Goal: Task Accomplishment & Management: Manage account settings

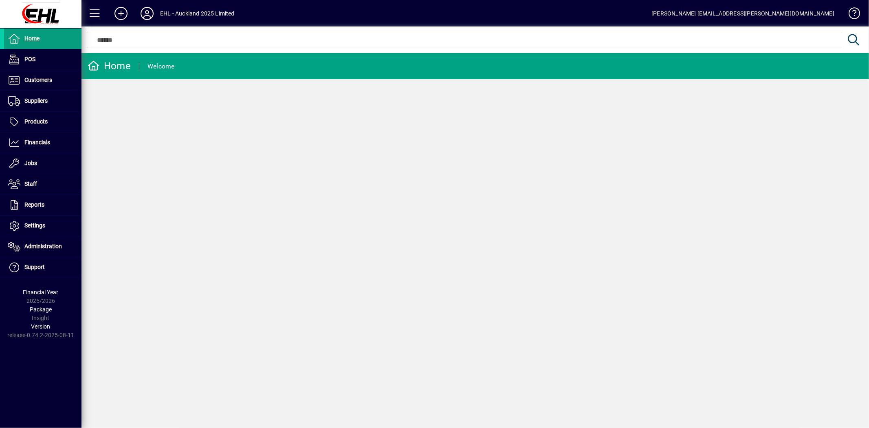
click at [144, 12] on icon at bounding box center [147, 13] width 16 height 13
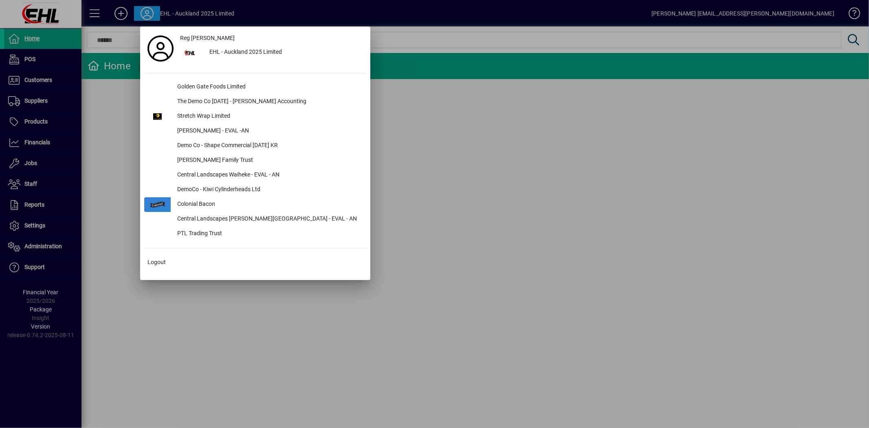
click at [39, 148] on div at bounding box center [434, 214] width 869 height 428
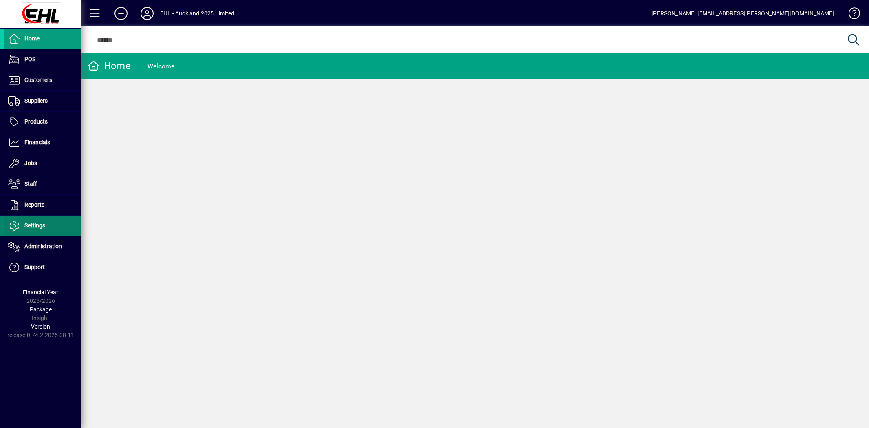
click at [41, 224] on span "Settings" at bounding box center [34, 225] width 21 height 7
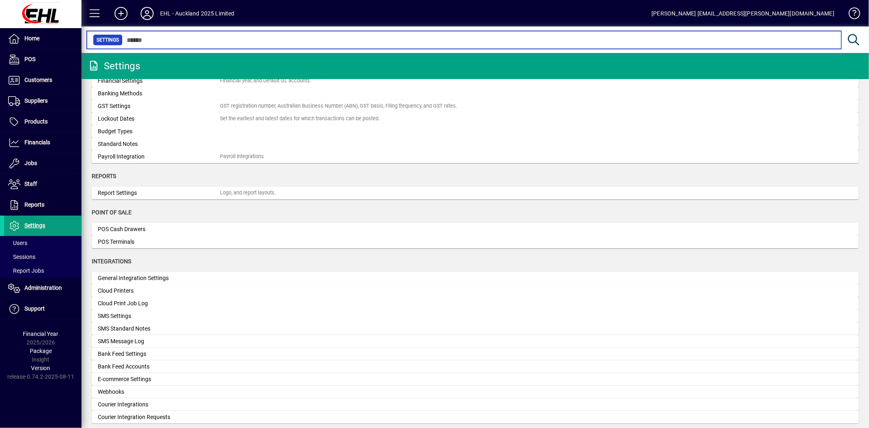
scroll to position [121, 0]
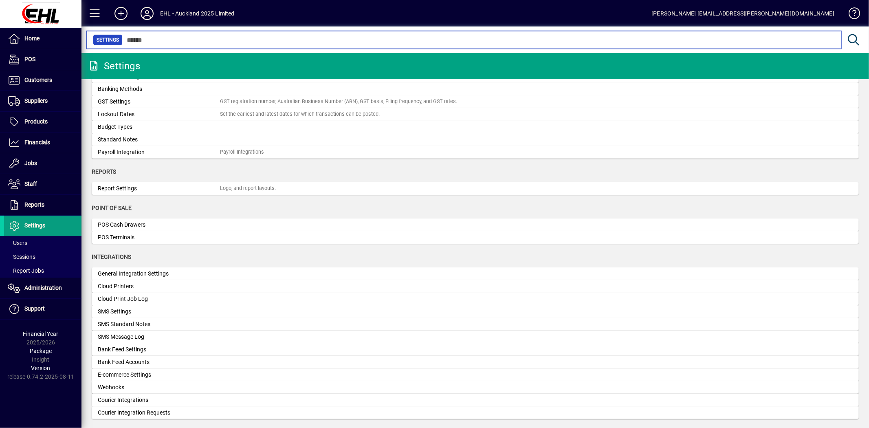
click at [170, 37] on input "text" at bounding box center [479, 39] width 712 height 11
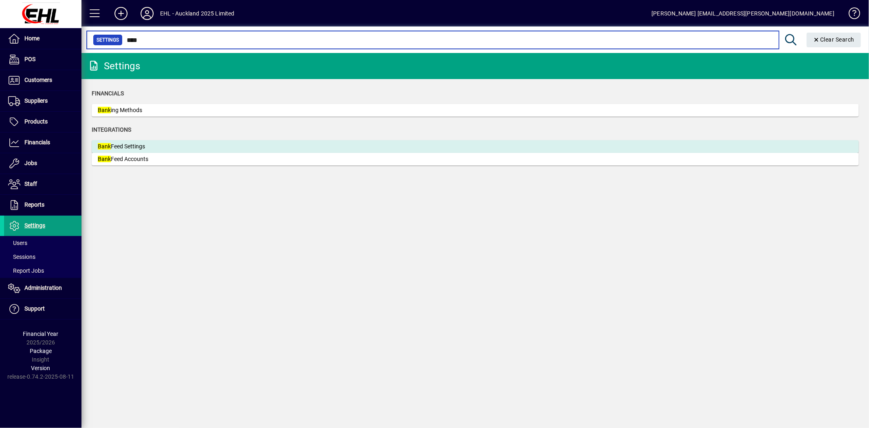
type input "****"
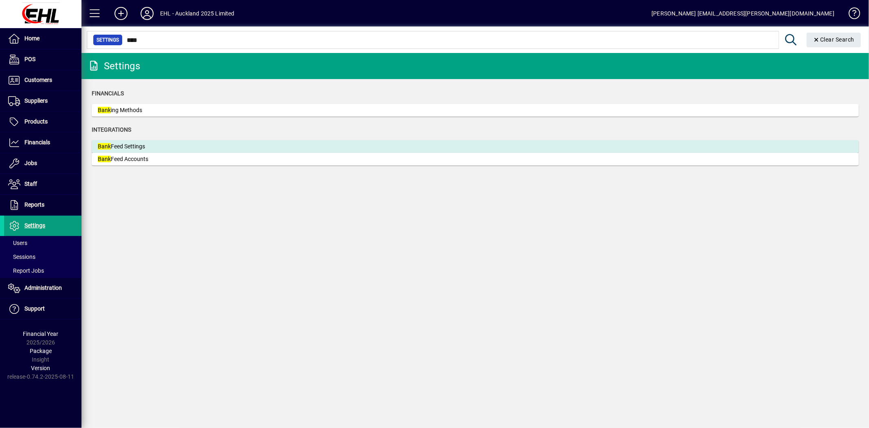
click at [124, 145] on div "Bank Feed Settings" at bounding box center [159, 146] width 122 height 9
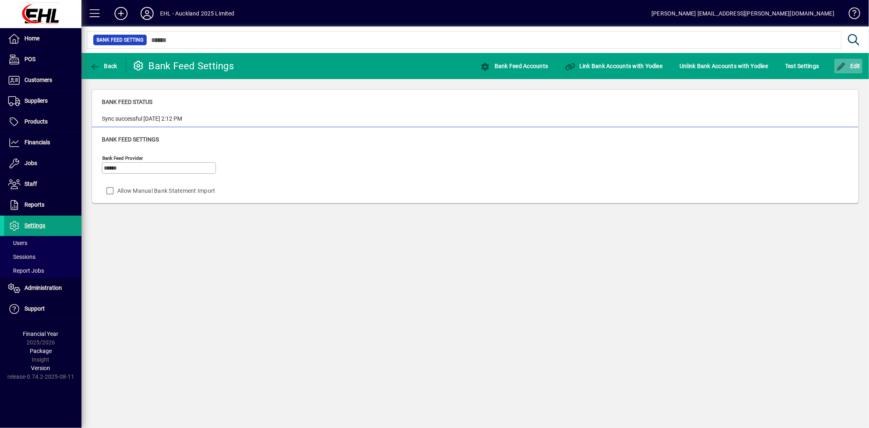
click at [848, 66] on span "Edit" at bounding box center [849, 66] width 24 height 7
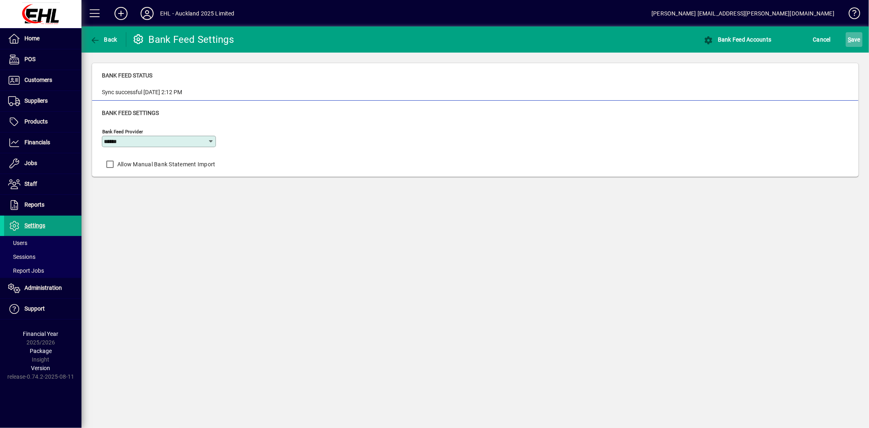
click at [852, 40] on span "S ave" at bounding box center [854, 39] width 13 height 13
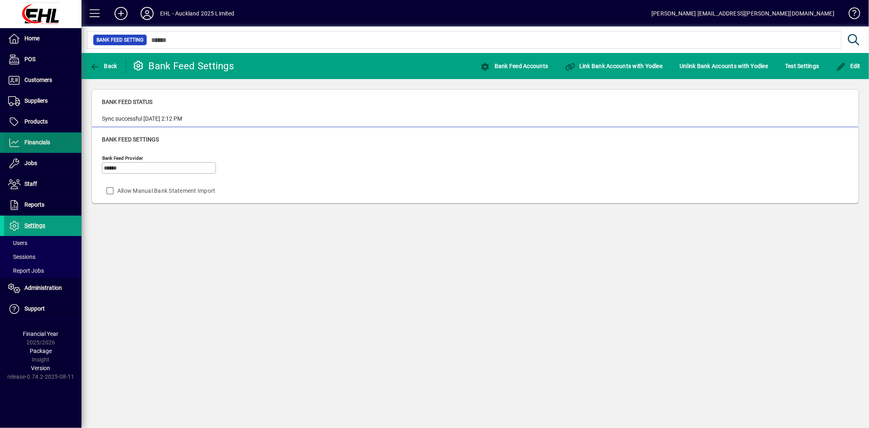
click at [42, 143] on span "Financials" at bounding box center [37, 142] width 26 height 7
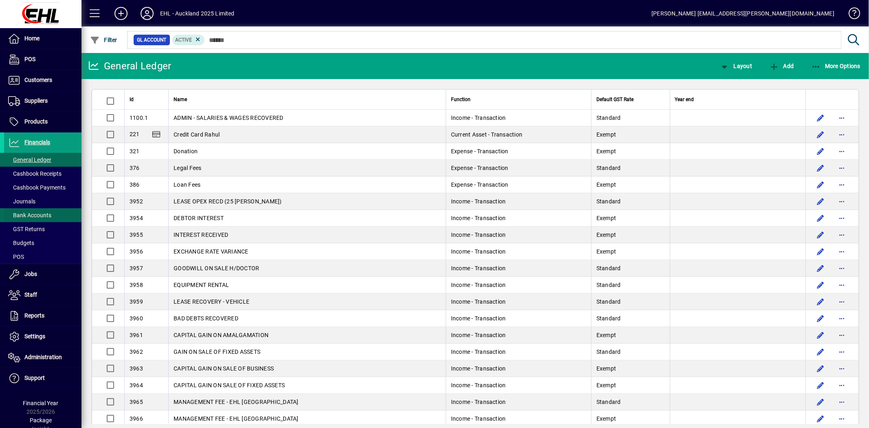
click at [40, 213] on span "Bank Accounts" at bounding box center [29, 215] width 43 height 7
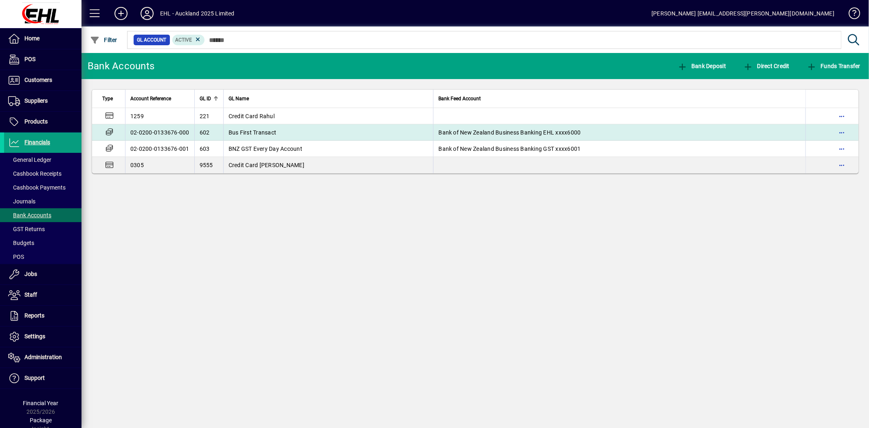
click at [270, 129] on span "Bus First Transact" at bounding box center [253, 132] width 48 height 7
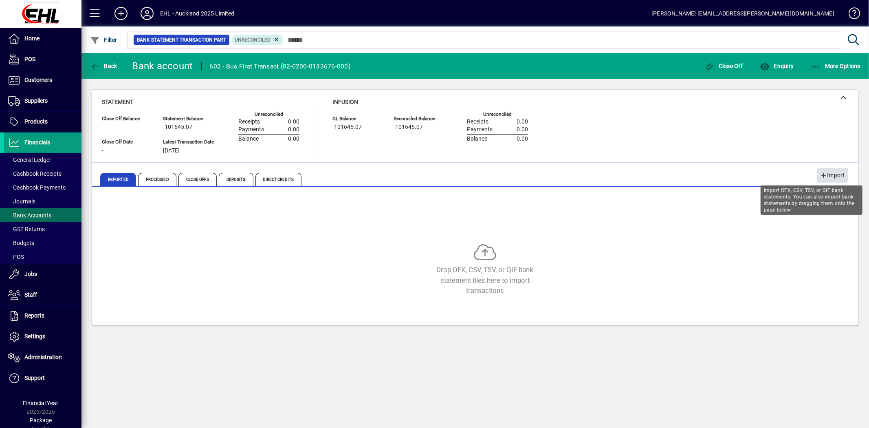
click at [833, 173] on span "Import" at bounding box center [832, 175] width 25 height 13
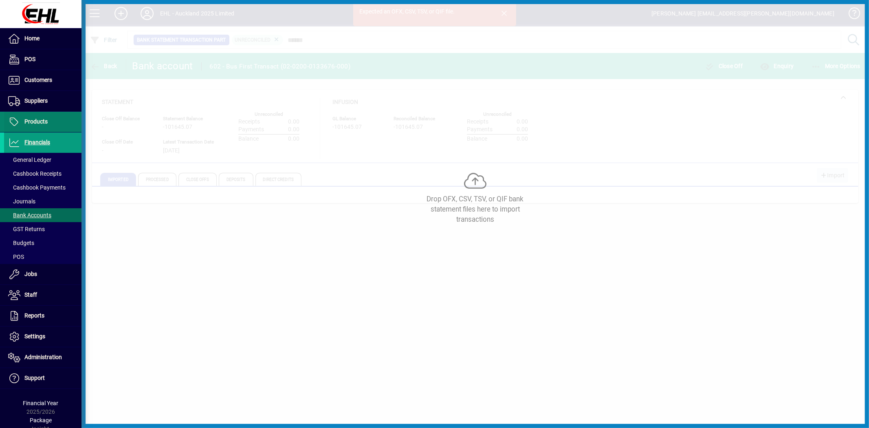
click at [37, 124] on span "Products" at bounding box center [35, 121] width 23 height 7
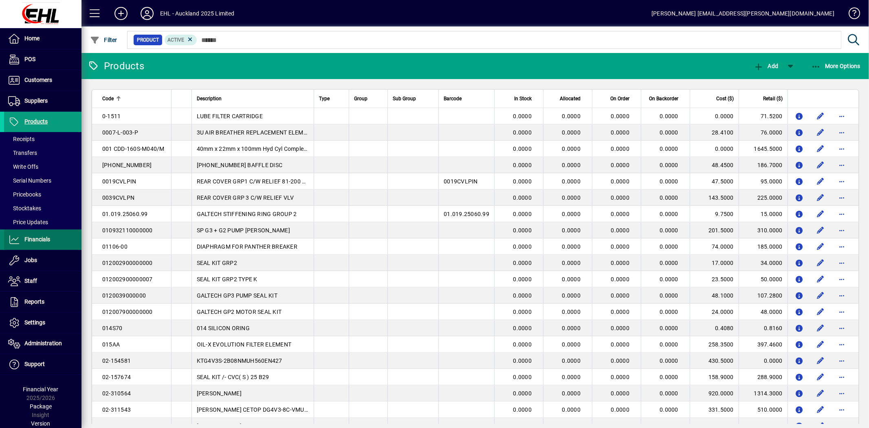
click at [43, 238] on span "Financials" at bounding box center [37, 239] width 26 height 7
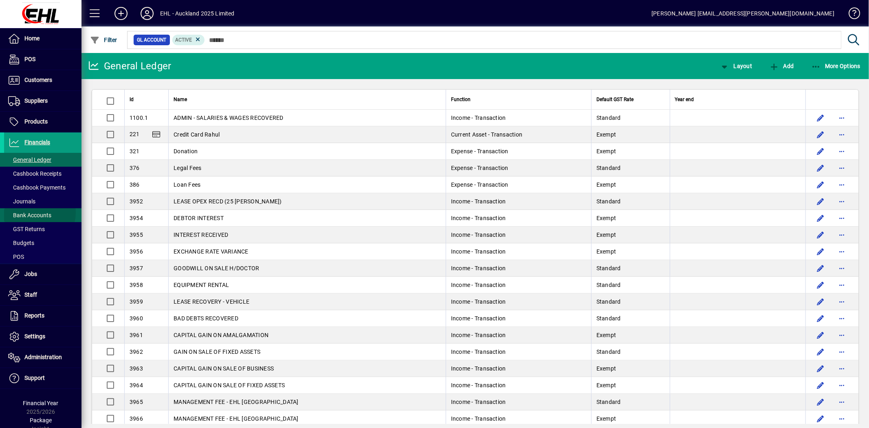
click at [35, 212] on span "Bank Accounts" at bounding box center [29, 215] width 43 height 7
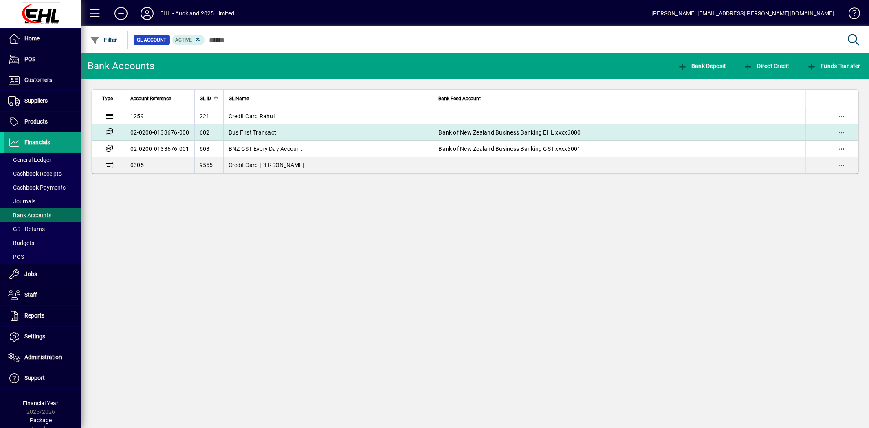
click at [268, 130] on span "Bus First Transact" at bounding box center [253, 132] width 48 height 7
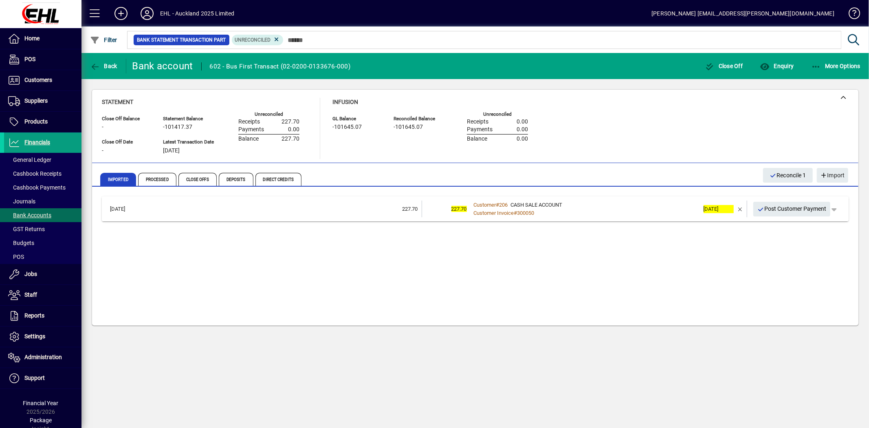
click at [606, 209] on div "Customer Invoice # 300050" at bounding box center [585, 213] width 229 height 8
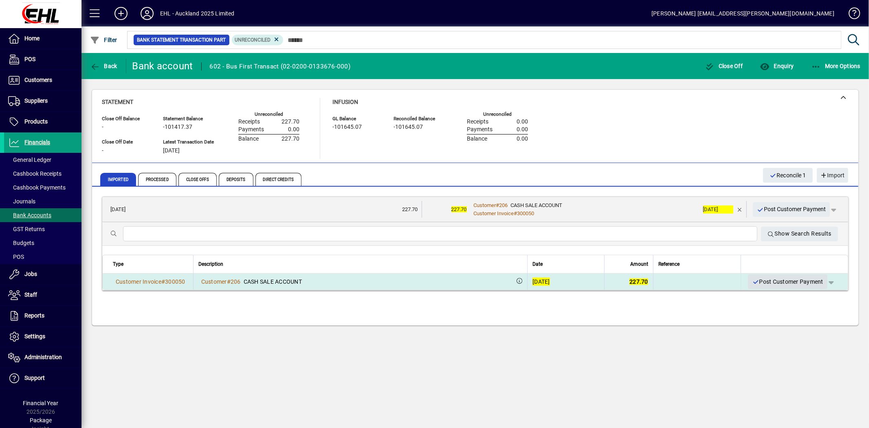
click at [772, 280] on span "Post Customer Payment" at bounding box center [787, 281] width 71 height 13
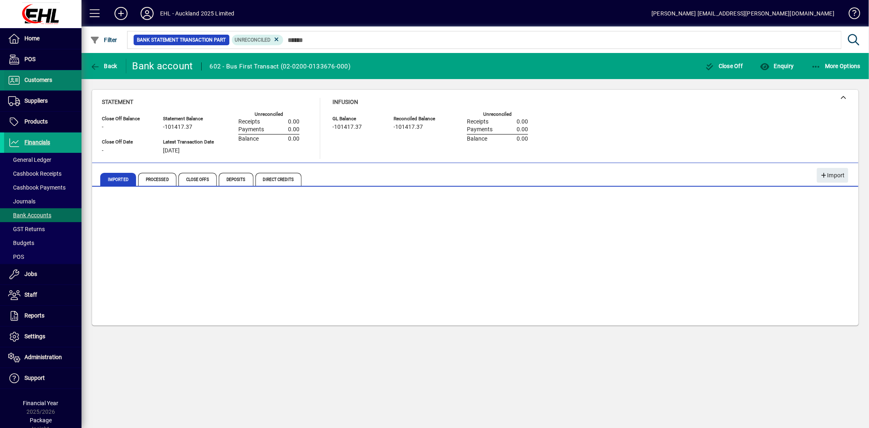
click at [37, 76] on span "Customers" at bounding box center [28, 80] width 48 height 10
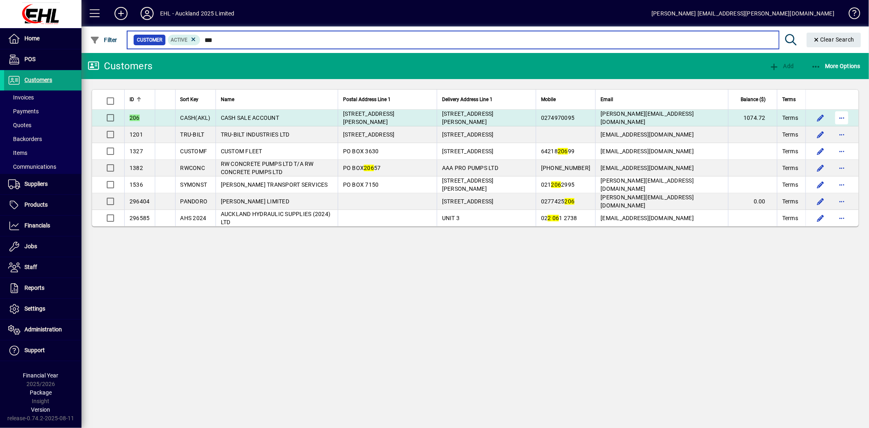
type input "***"
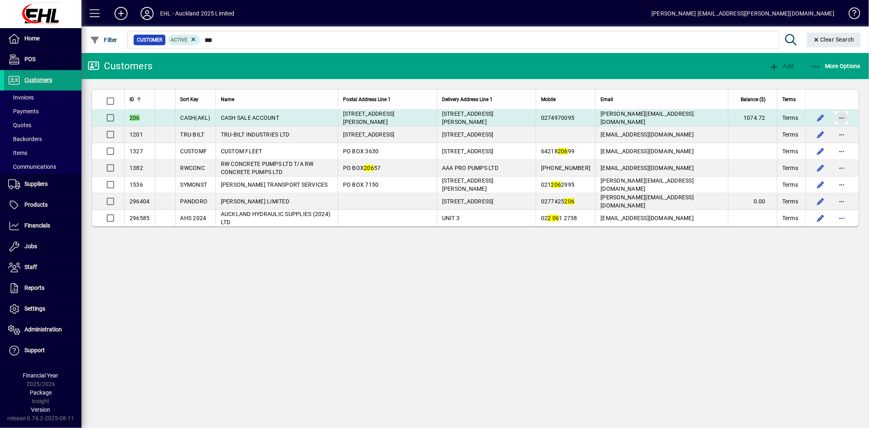
click at [844, 115] on span "button" at bounding box center [842, 118] width 20 height 20
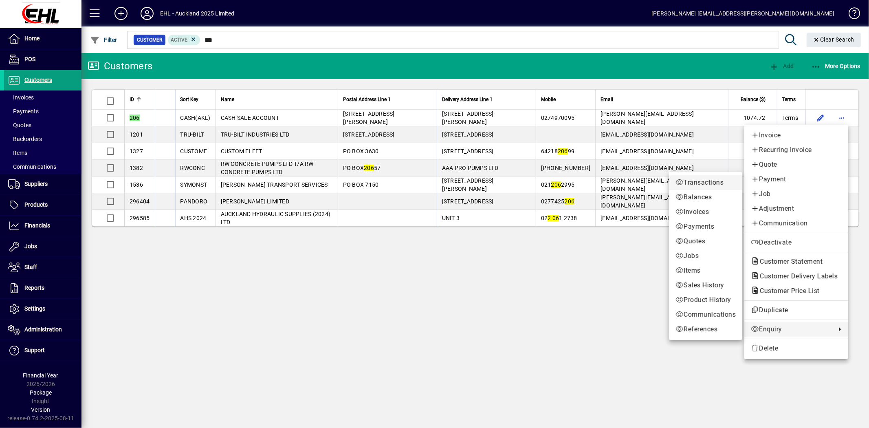
click at [707, 179] on span "Transactions" at bounding box center [706, 183] width 60 height 10
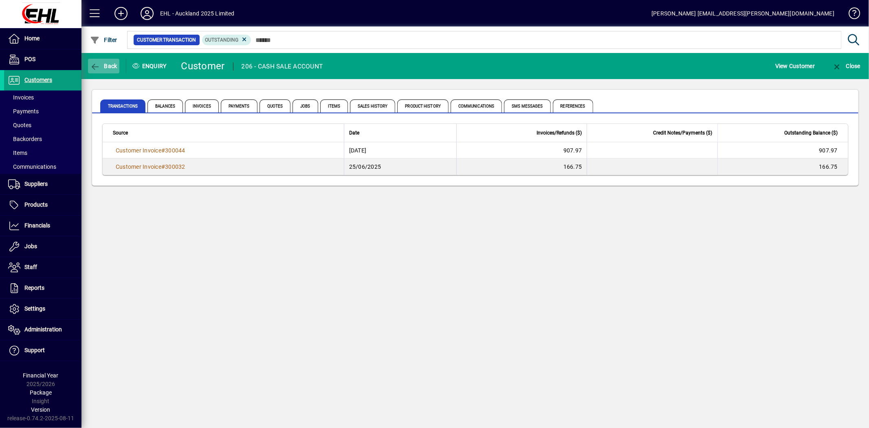
click at [99, 58] on span "button" at bounding box center [103, 66] width 31 height 20
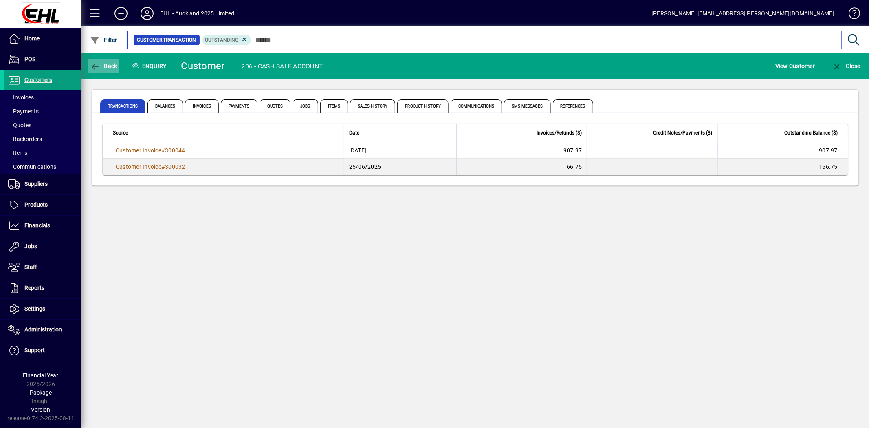
type input "***"
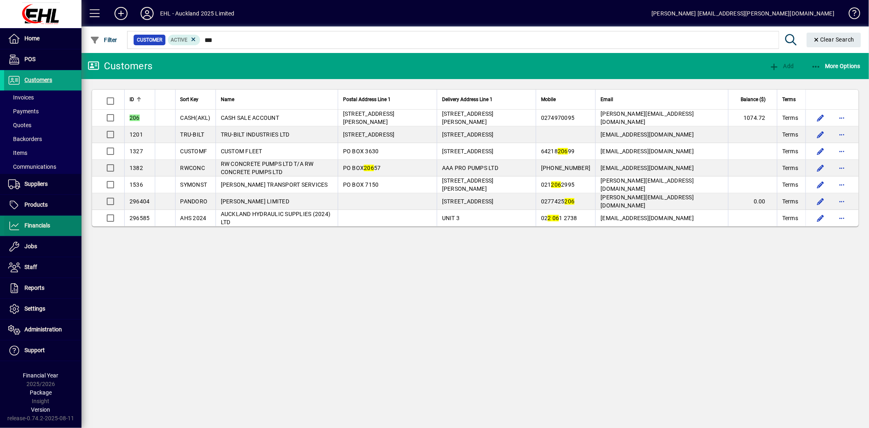
click at [46, 223] on span "Financials" at bounding box center [37, 225] width 26 height 7
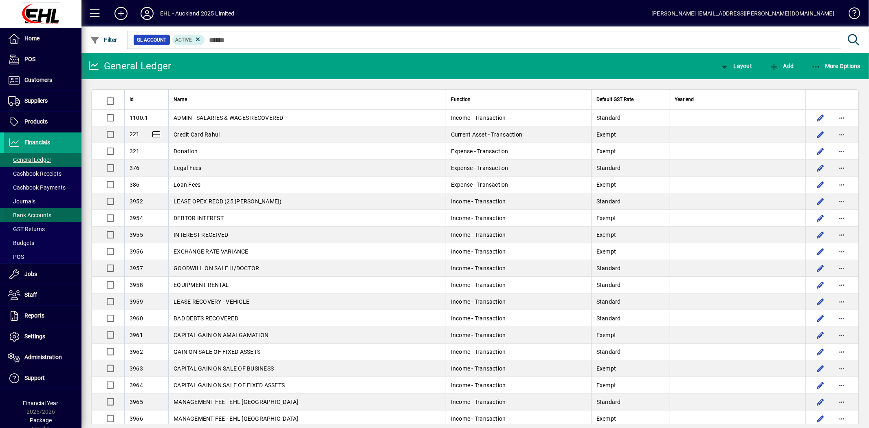
click at [59, 213] on span at bounding box center [42, 215] width 77 height 20
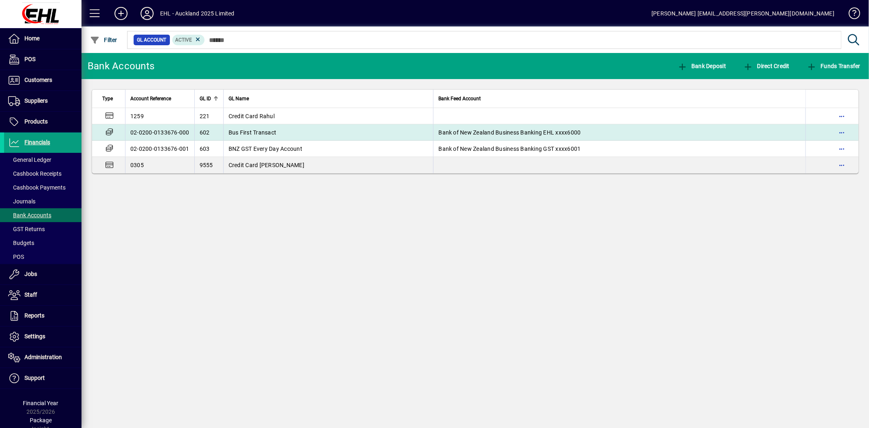
click at [298, 127] on td "Bus First Transact" at bounding box center [328, 132] width 210 height 16
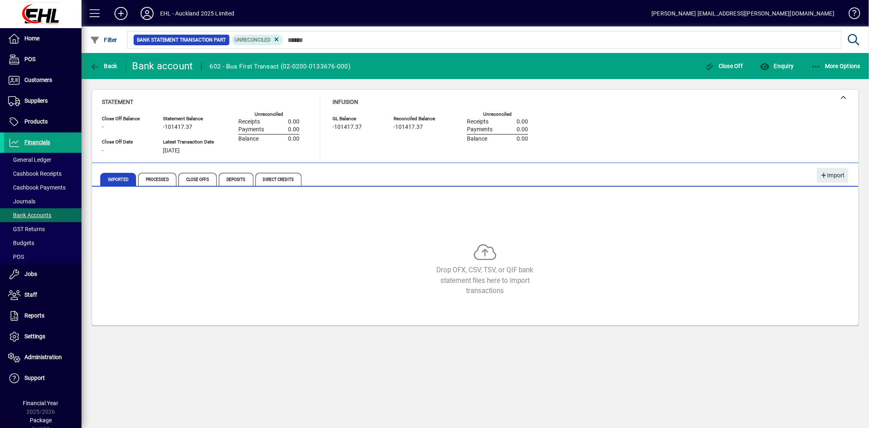
click at [147, 11] on icon at bounding box center [147, 13] width 16 height 13
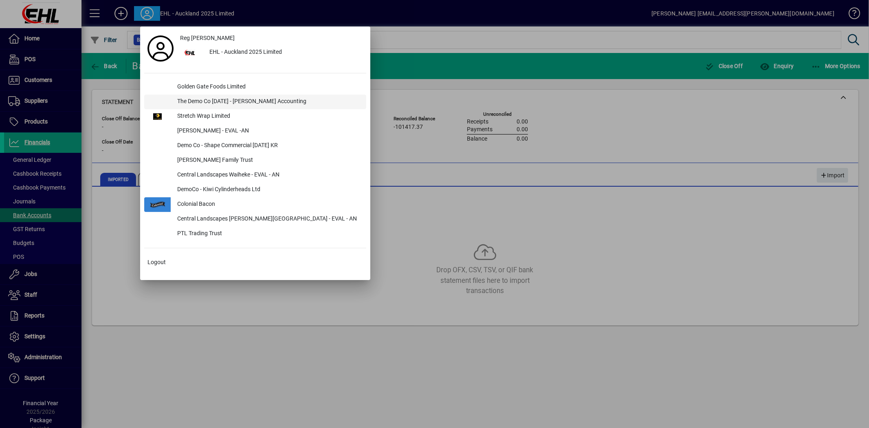
click at [183, 102] on div "The Demo Co [DATE] - [PERSON_NAME] Accounting" at bounding box center [269, 102] width 196 height 15
